Goal: Task Accomplishment & Management: Complete application form

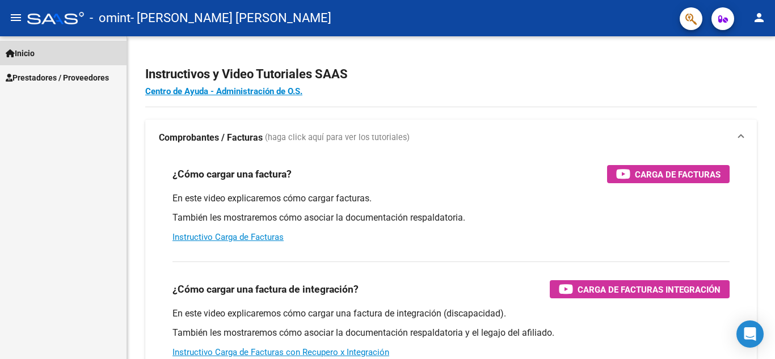
click at [53, 50] on link "Inicio" at bounding box center [63, 53] width 126 height 24
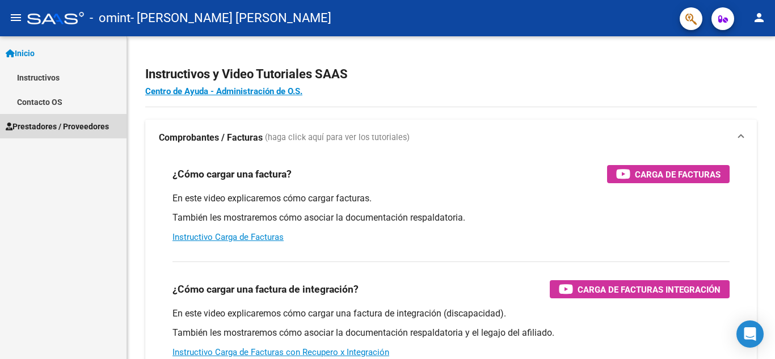
click at [87, 122] on span "Prestadores / Proveedores" at bounding box center [57, 126] width 103 height 12
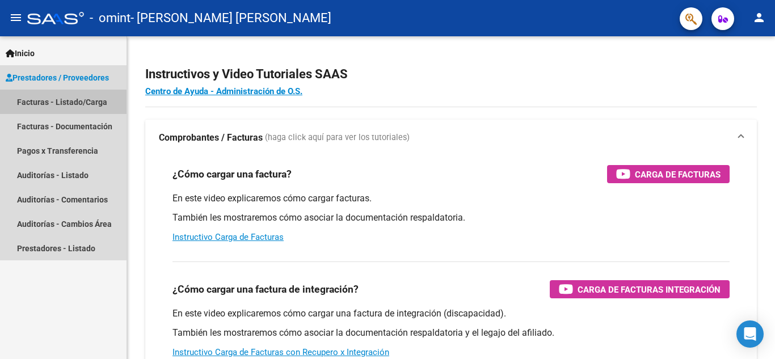
click at [92, 103] on link "Facturas - Listado/Carga" at bounding box center [63, 102] width 126 height 24
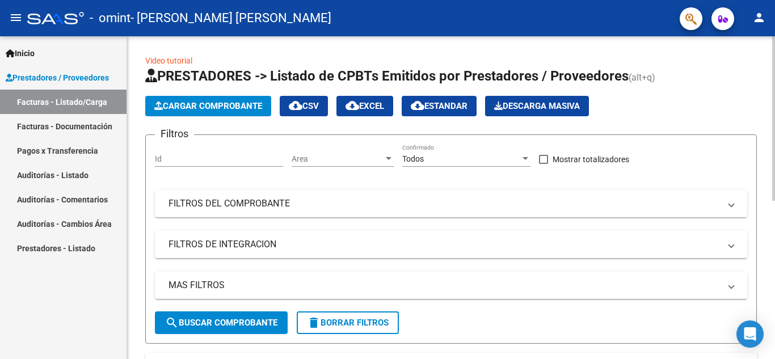
click at [133, 192] on div "Video tutorial PRESTADORES -> Listado de CPBTs Emitidos por Prestadores / Prove…" at bounding box center [451, 348] width 648 height 625
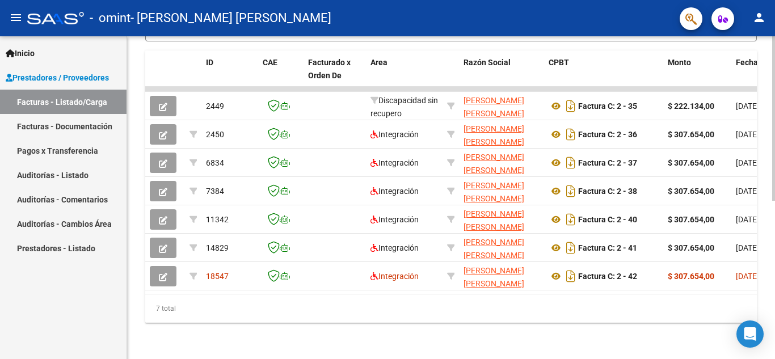
scroll to position [311, 0]
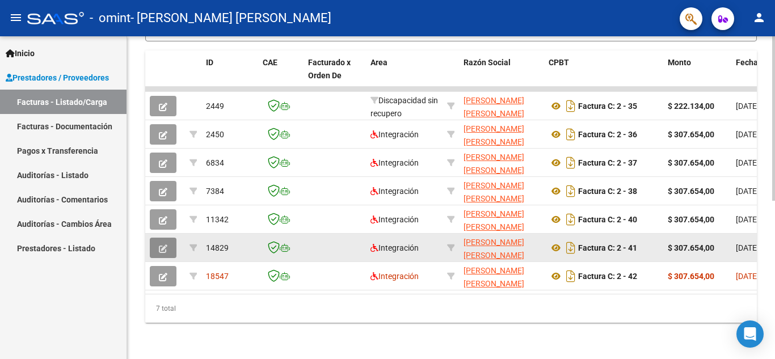
click at [160, 244] on icon "button" at bounding box center [163, 248] width 9 height 9
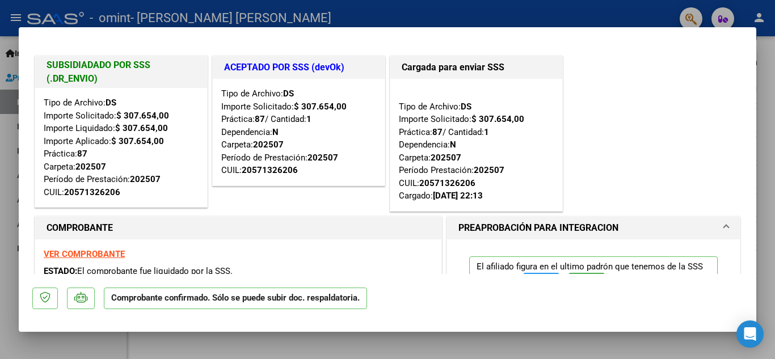
click at [598, 64] on div "SUBSIDIADADO POR SSS (.DR_ENVIO) Tipo de Archivo: DS Importe Solicitado: $ 307.…" at bounding box center [387, 133] width 710 height 160
click at [509, 18] on div at bounding box center [387, 179] width 775 height 359
type input "$ 0,00"
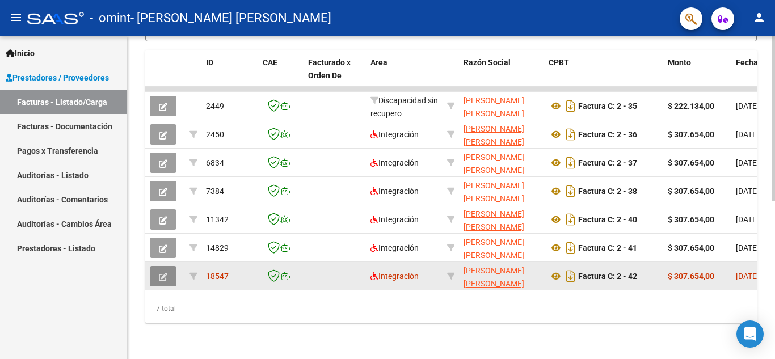
click at [162, 273] on icon "button" at bounding box center [163, 277] width 9 height 9
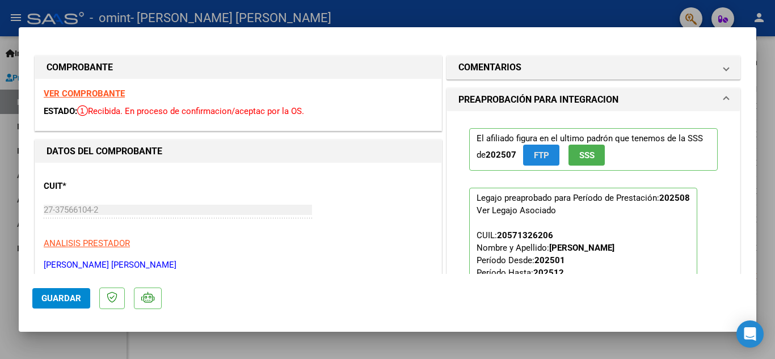
click at [534, 159] on span "FTP" at bounding box center [541, 155] width 15 height 10
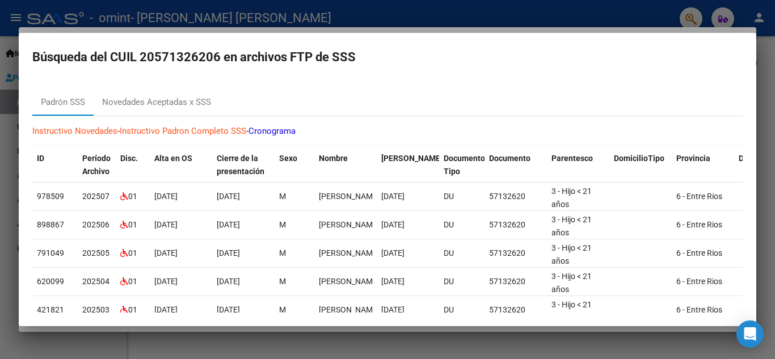
click at [189, 130] on link "Instructivo Padron Completo SSS" at bounding box center [183, 131] width 126 height 10
click at [282, 130] on link "Cronograma" at bounding box center [271, 131] width 47 height 10
click at [164, 101] on div "Novedades Aceptadas x SSS" at bounding box center [156, 102] width 109 height 13
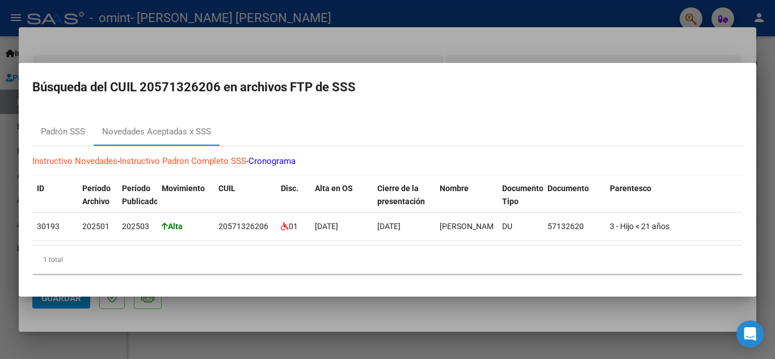
click at [103, 56] on div at bounding box center [387, 179] width 775 height 359
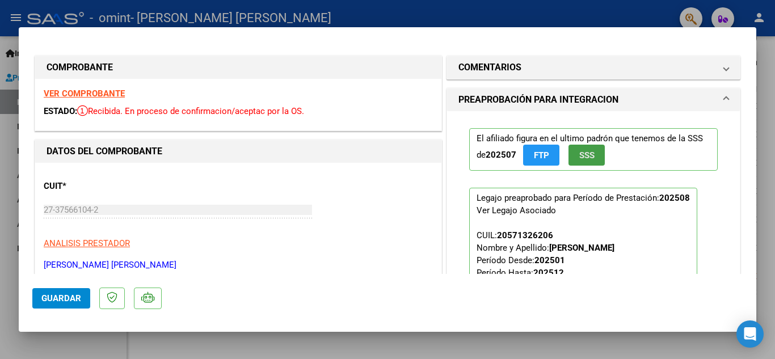
click at [582, 149] on button "SSS" at bounding box center [586, 155] width 36 height 21
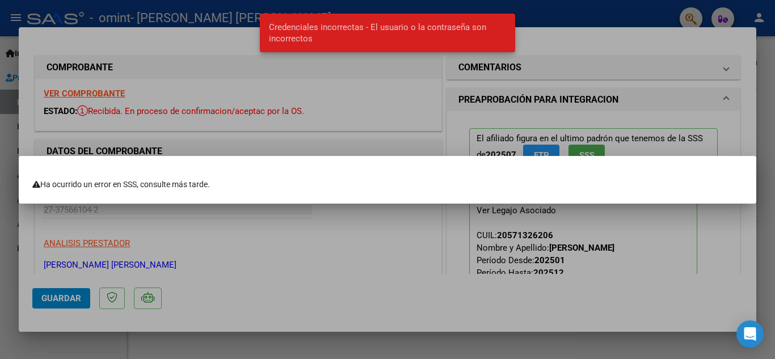
click at [446, 39] on span "Credenciales incorrectas - El usuario o la contraseña son incorrectos" at bounding box center [388, 33] width 238 height 23
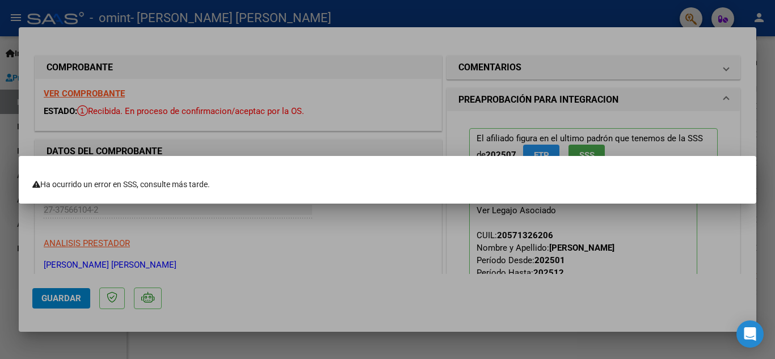
click at [417, 164] on mat-dialog-container "Ha ocurrido un error en SSS, consulte más tarde." at bounding box center [387, 180] width 737 height 48
click at [394, 271] on div at bounding box center [387, 179] width 775 height 359
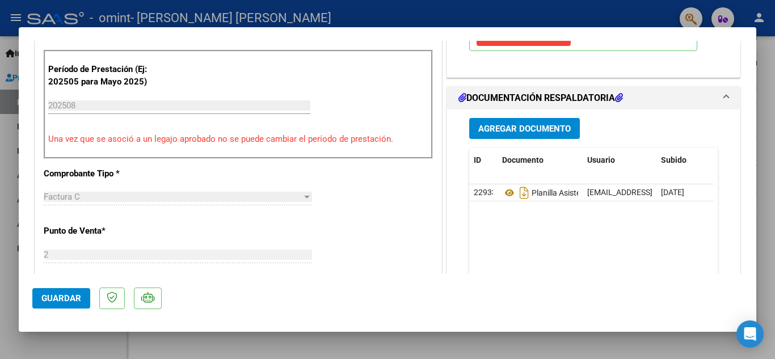
scroll to position [333, 0]
